Goal: Task Accomplishment & Management: Manage account settings

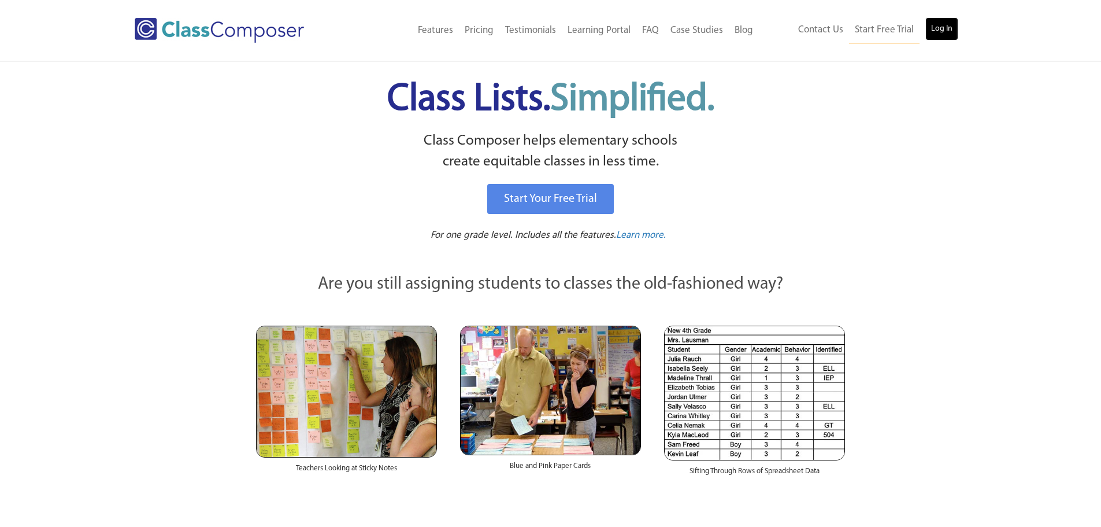
click at [955, 31] on link "Log In" at bounding box center [942, 28] width 33 height 23
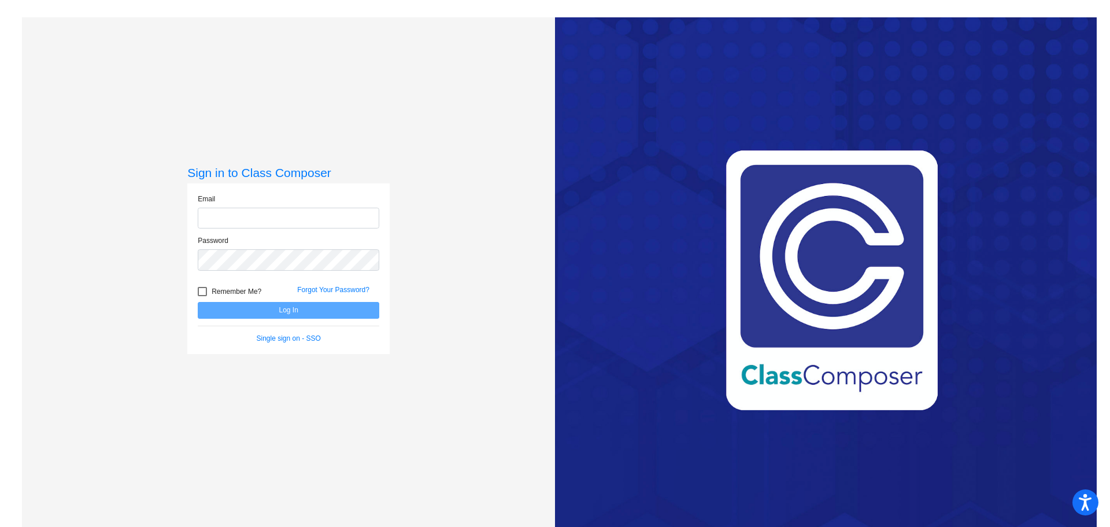
type input "tara.haeckel@cnusd.k12.ca.us"
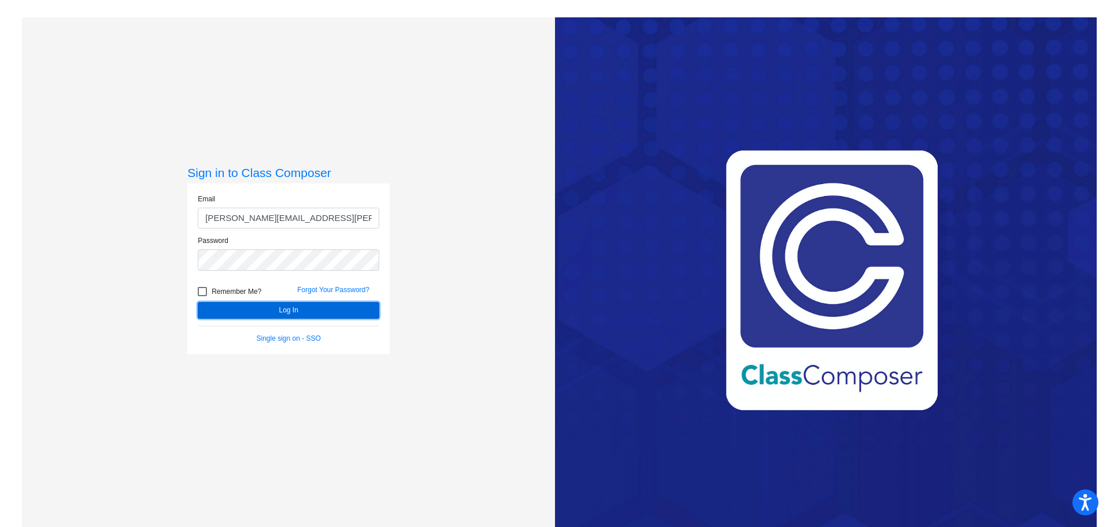
click at [265, 310] on button "Log In" at bounding box center [289, 310] width 182 height 17
